Goal: Transaction & Acquisition: Book appointment/travel/reservation

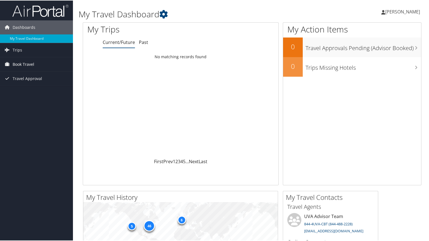
click at [23, 63] on span "Book Travel" at bounding box center [24, 64] width 22 height 14
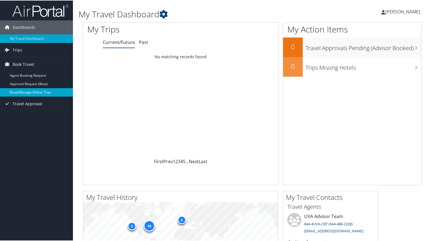
click at [33, 92] on link "Book/Manage Online Trips" at bounding box center [36, 92] width 73 height 8
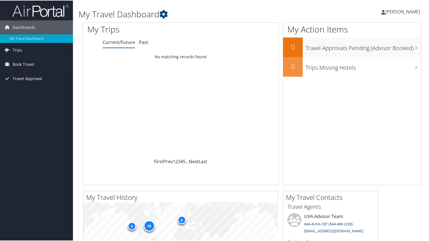
click at [25, 76] on span "Travel Approval" at bounding box center [27, 78] width 29 height 14
click at [22, 63] on span "Book Travel" at bounding box center [24, 64] width 22 height 14
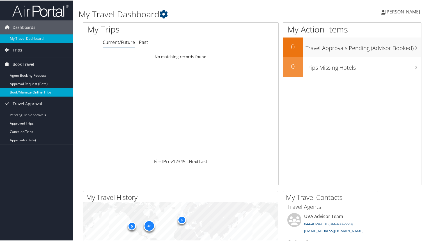
click at [29, 91] on link "Book/Manage Online Trips" at bounding box center [36, 92] width 73 height 8
